Goal: Use online tool/utility

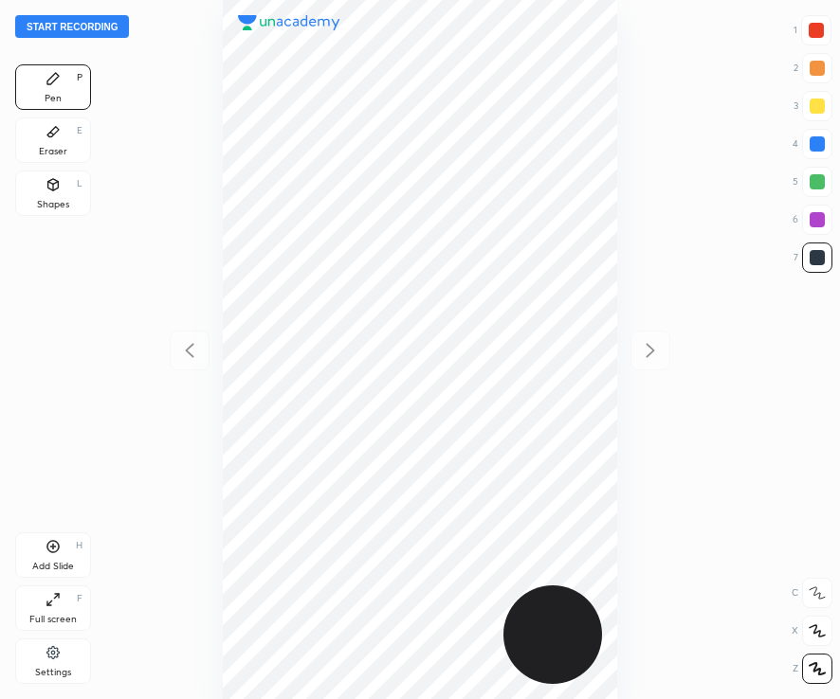
scroll to position [699, 535]
click at [824, 33] on div at bounding box center [816, 30] width 30 height 30
click at [89, 28] on button "Start recording" at bounding box center [72, 26] width 114 height 23
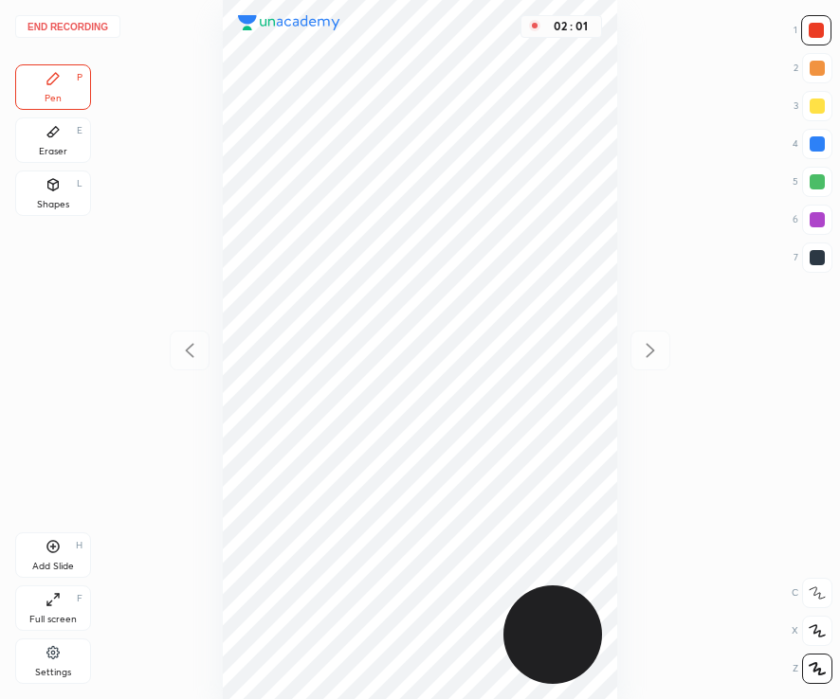
click at [61, 564] on div "Add Slide" at bounding box center [53, 566] width 42 height 9
click at [51, 145] on div "Eraser E" at bounding box center [53, 140] width 76 height 45
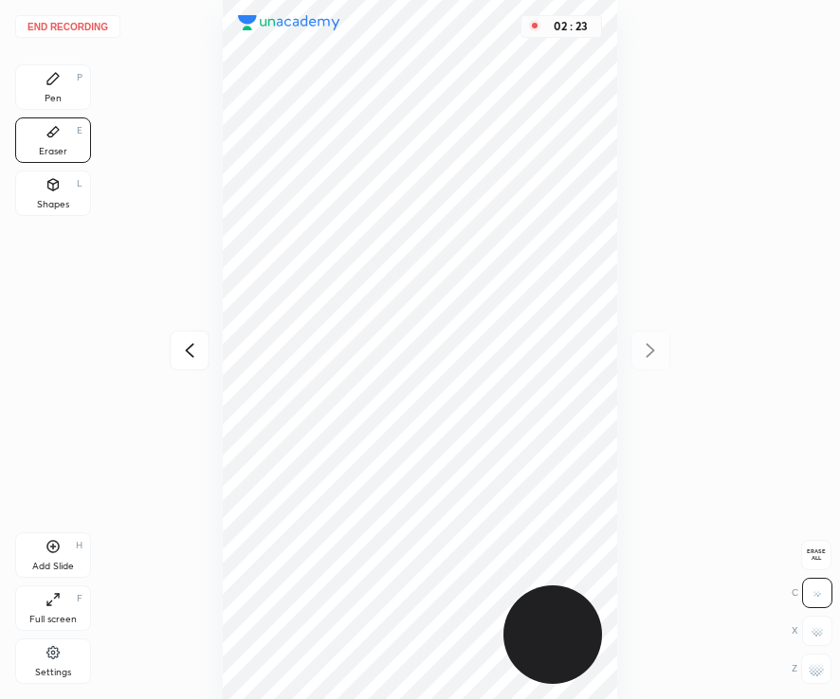
click at [73, 95] on div "Pen P" at bounding box center [53, 86] width 76 height 45
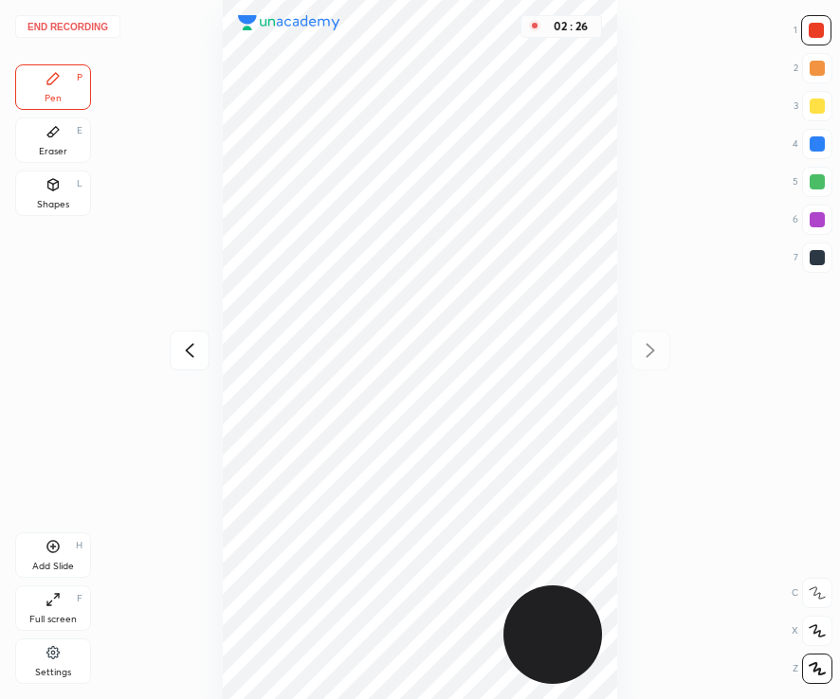
click at [815, 146] on div at bounding box center [816, 143] width 15 height 15
click at [814, 262] on div at bounding box center [816, 257] width 15 height 15
click at [65, 166] on div "Pen P Eraser E Shapes L" at bounding box center [53, 143] width 76 height 159
click at [81, 154] on div "Eraser E" at bounding box center [53, 140] width 76 height 45
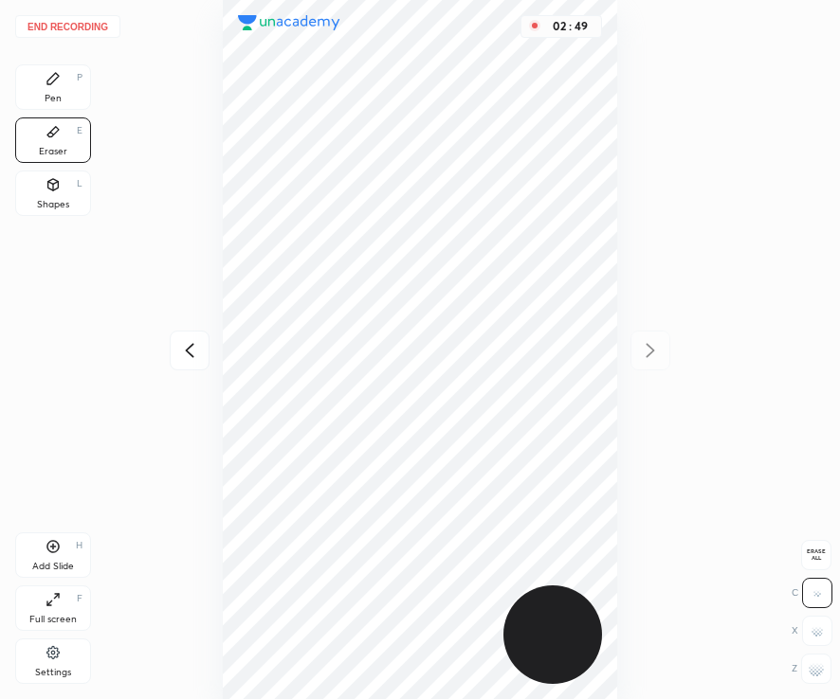
click at [56, 98] on div "Pen" at bounding box center [53, 98] width 17 height 9
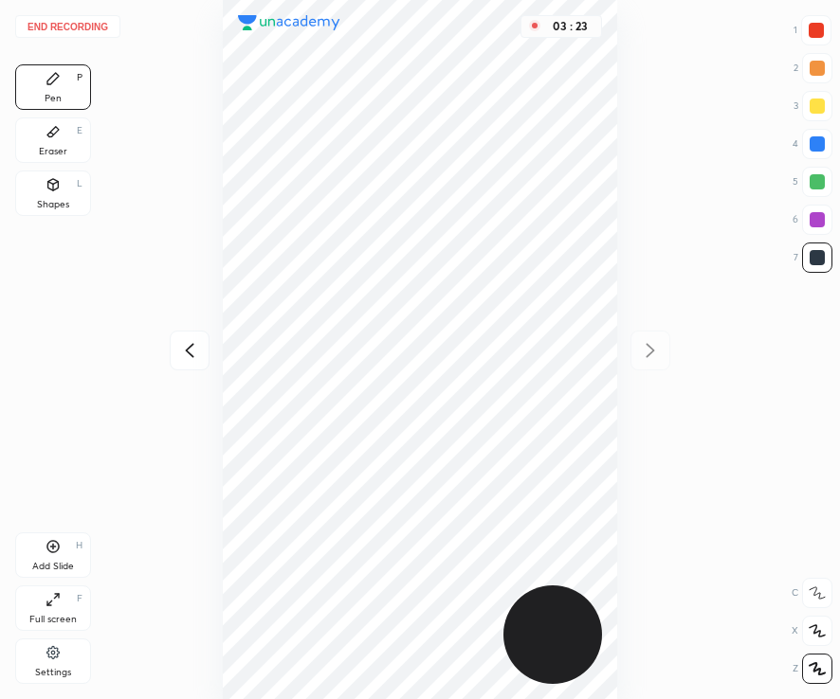
click at [56, 552] on icon at bounding box center [53, 547] width 12 height 12
click at [95, 21] on button "End recording" at bounding box center [67, 26] width 105 height 23
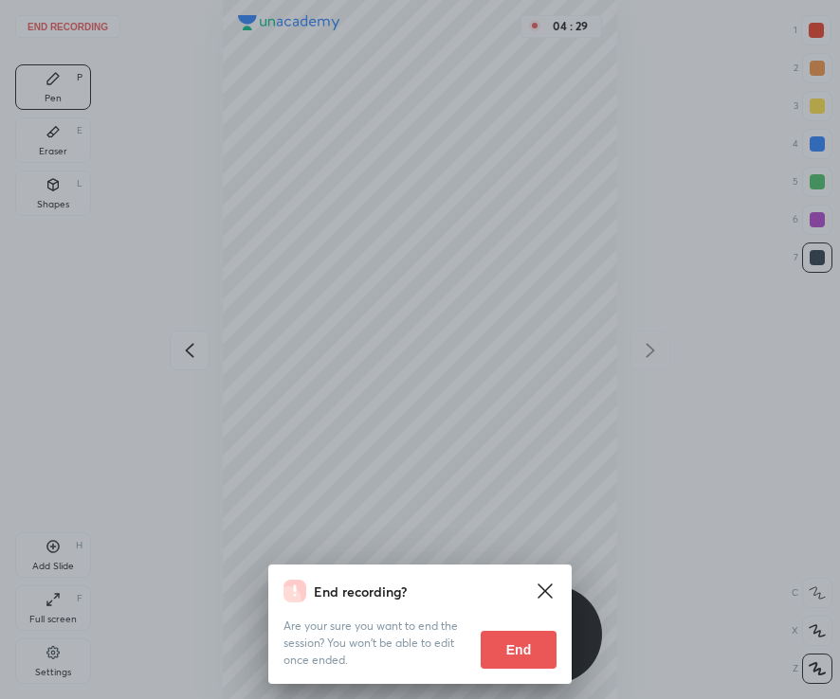
click at [529, 650] on button "End" at bounding box center [518, 650] width 76 height 38
